Goal: Find specific page/section: Find specific page/section

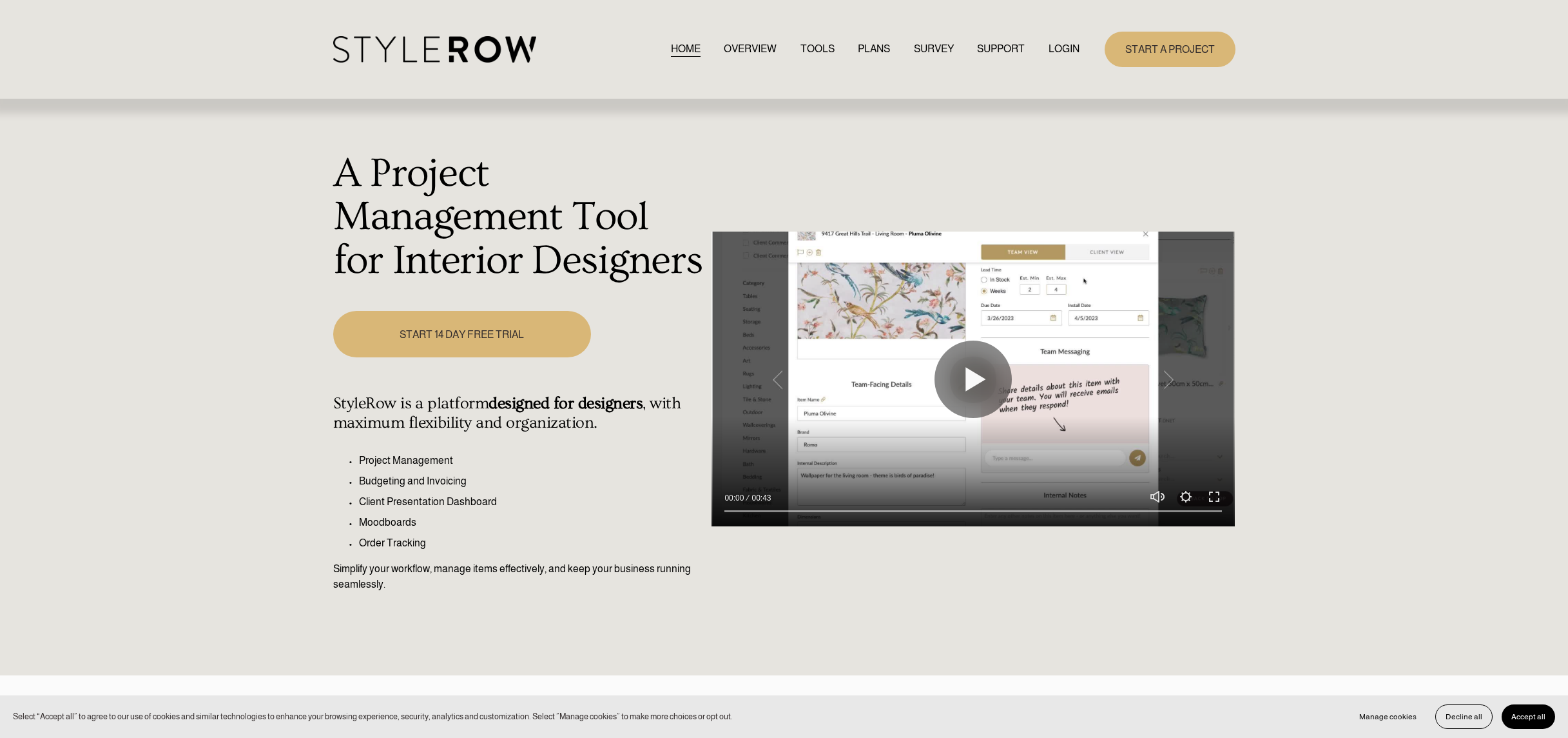
click at [1064, 53] on link "LOGIN" at bounding box center [1064, 49] width 31 height 18
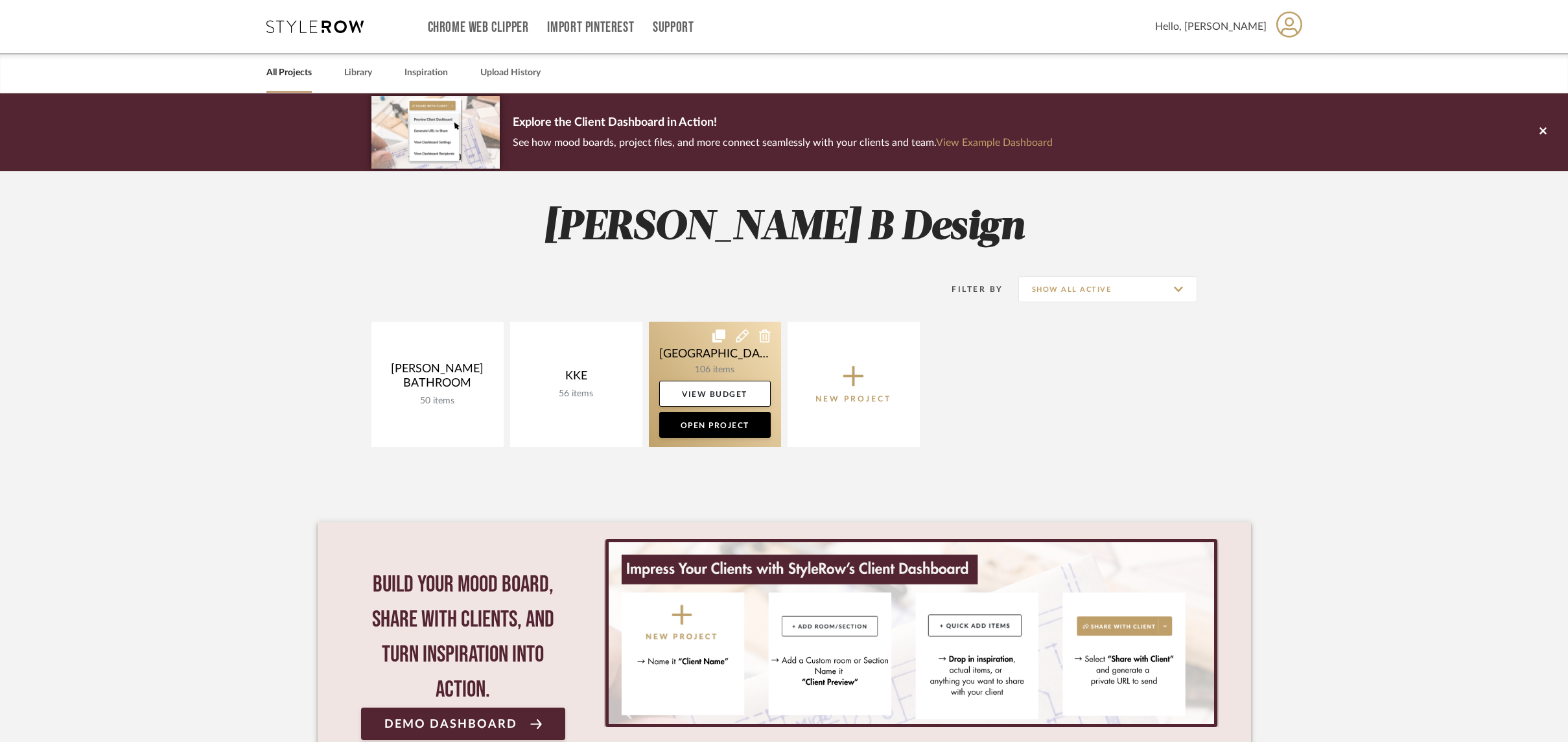
click at [729, 357] on link at bounding box center [715, 384] width 132 height 125
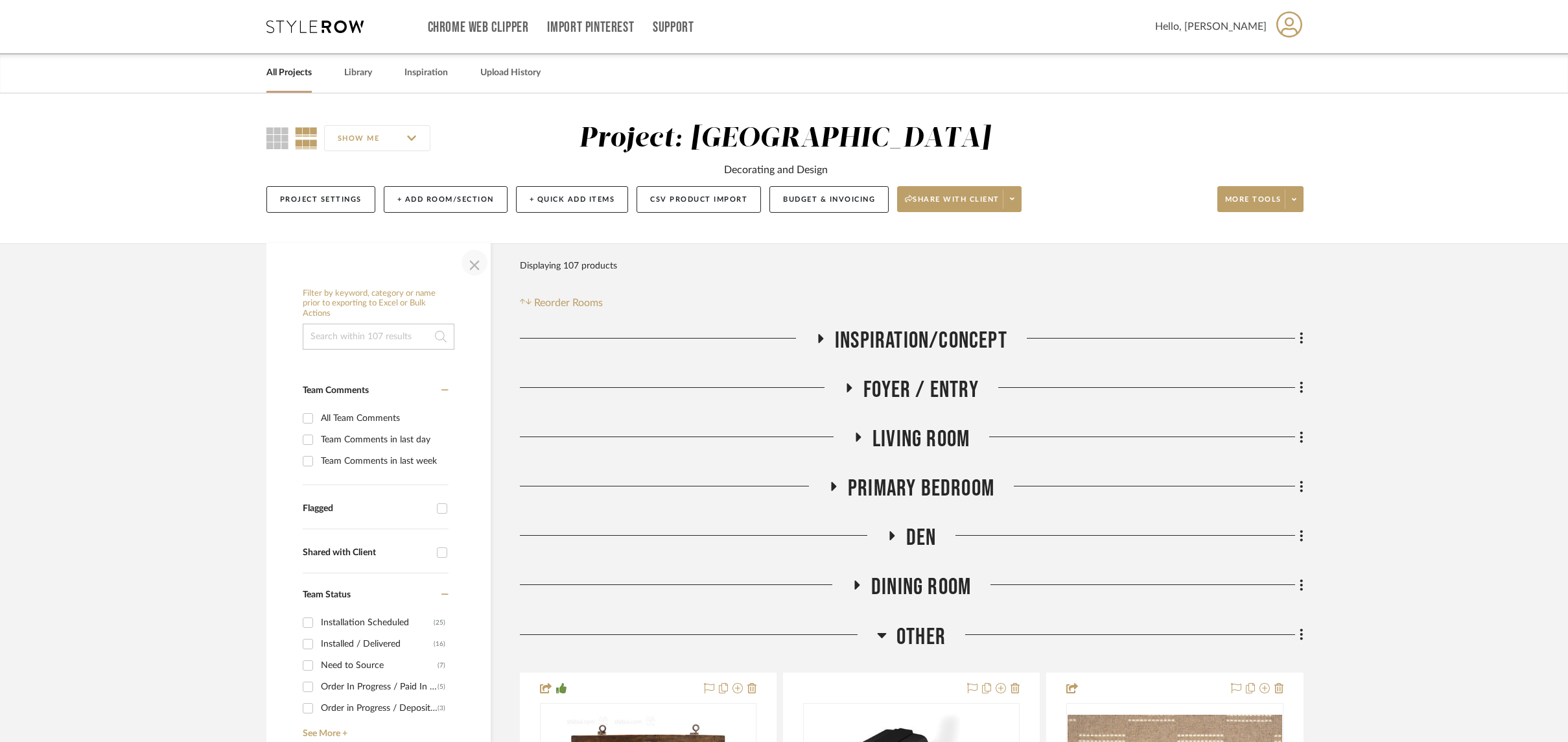
click at [470, 267] on span "button" at bounding box center [474, 263] width 31 height 31
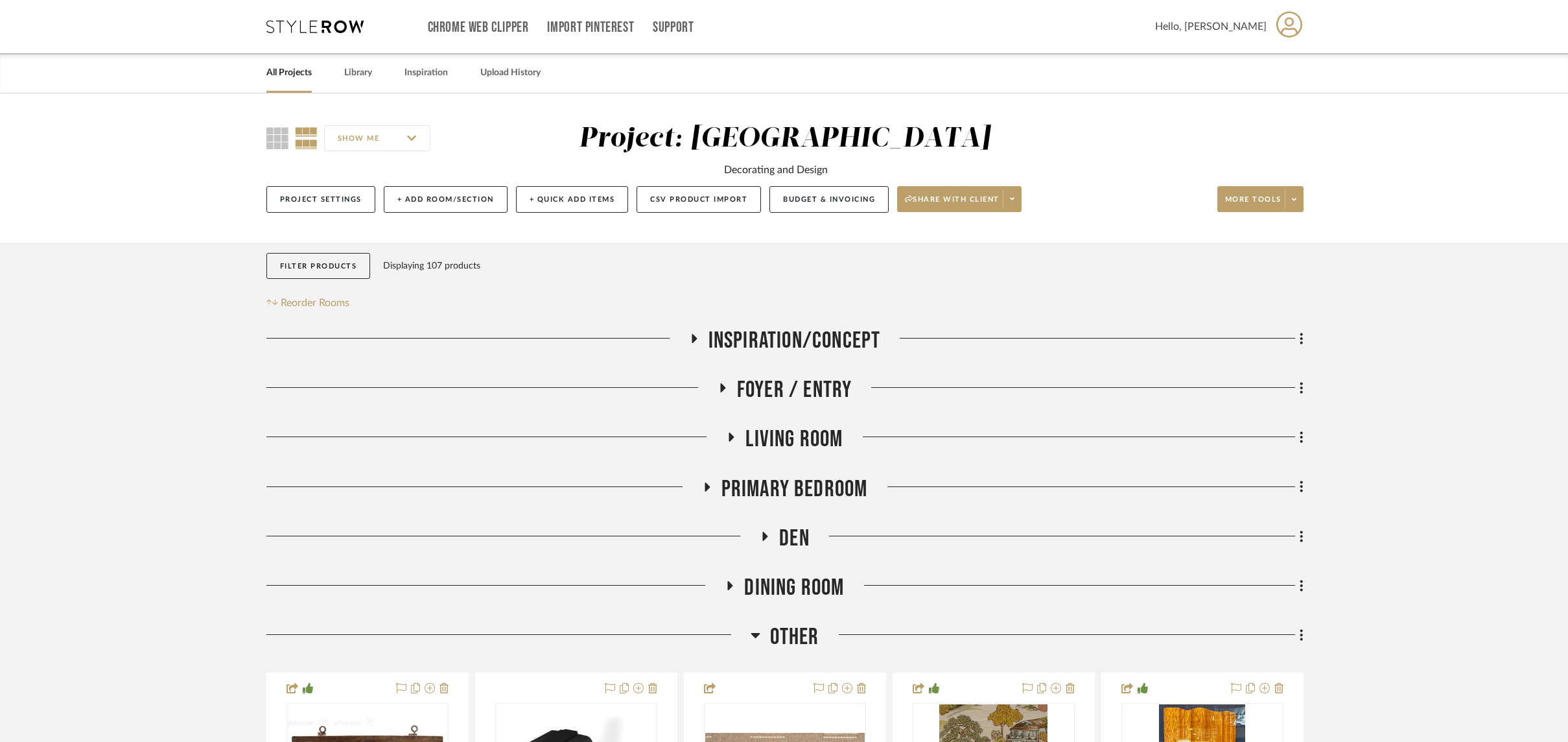
click at [728, 590] on icon at bounding box center [730, 585] width 5 height 9
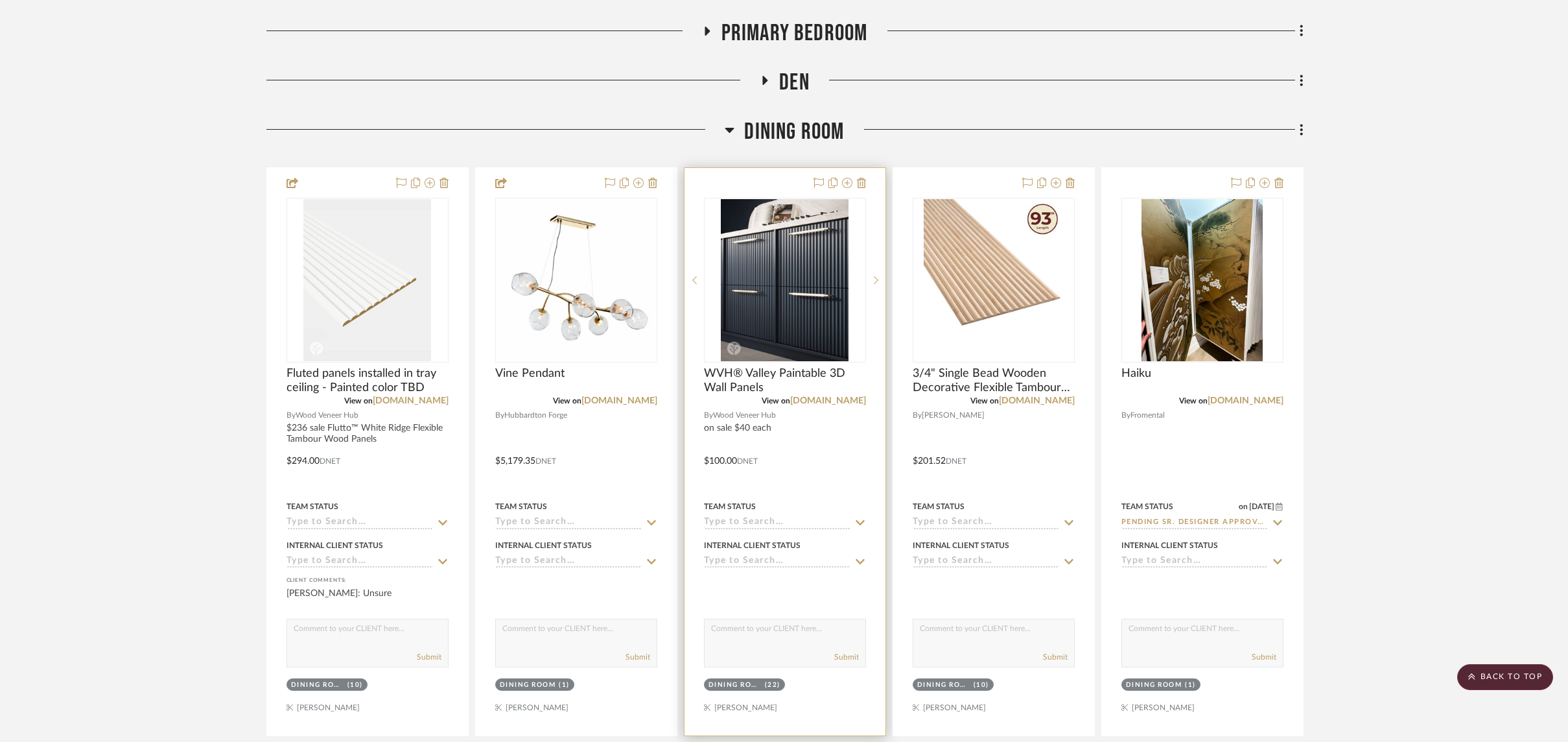
scroll to position [495, 0]
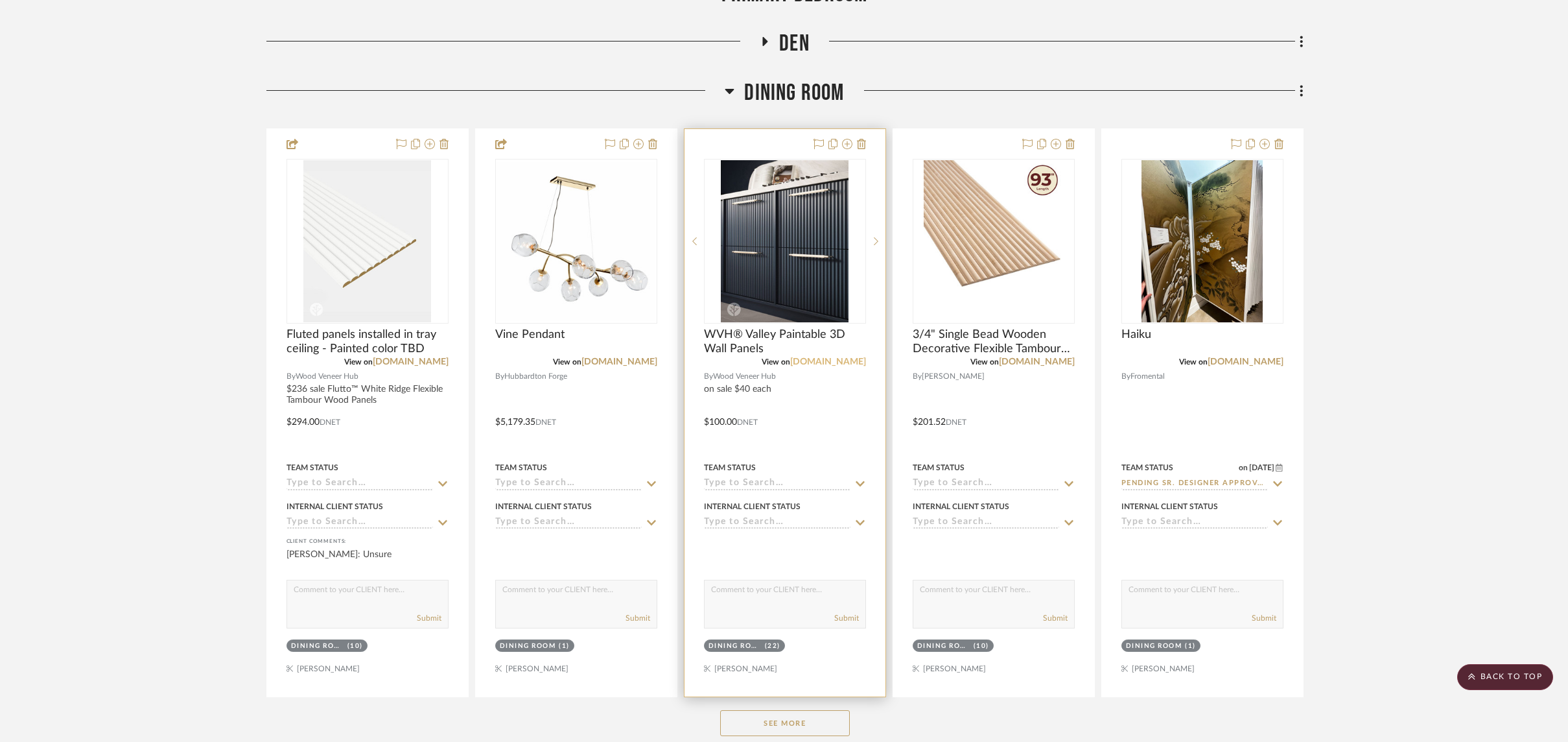
click at [821, 365] on link "thewoodveneerhub.com" at bounding box center [828, 361] width 76 height 9
